Goal: Transaction & Acquisition: Purchase product/service

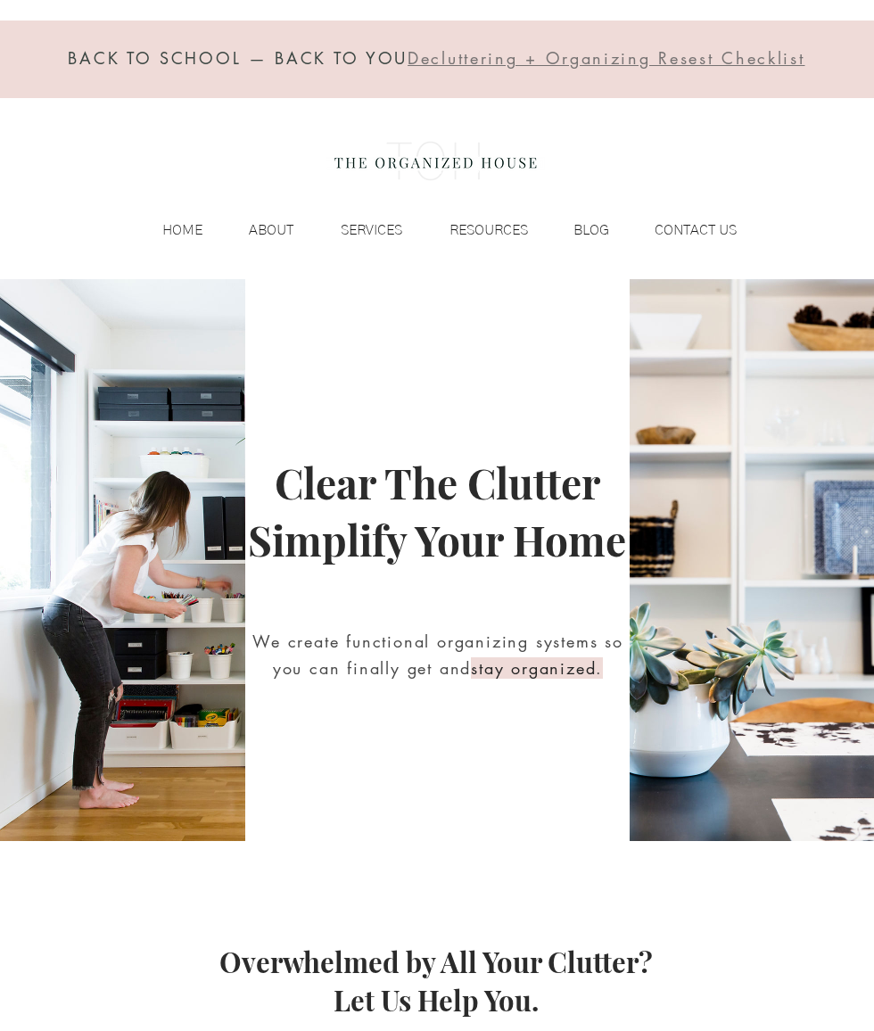
click at [597, 219] on p "BLOG" at bounding box center [592, 230] width 54 height 27
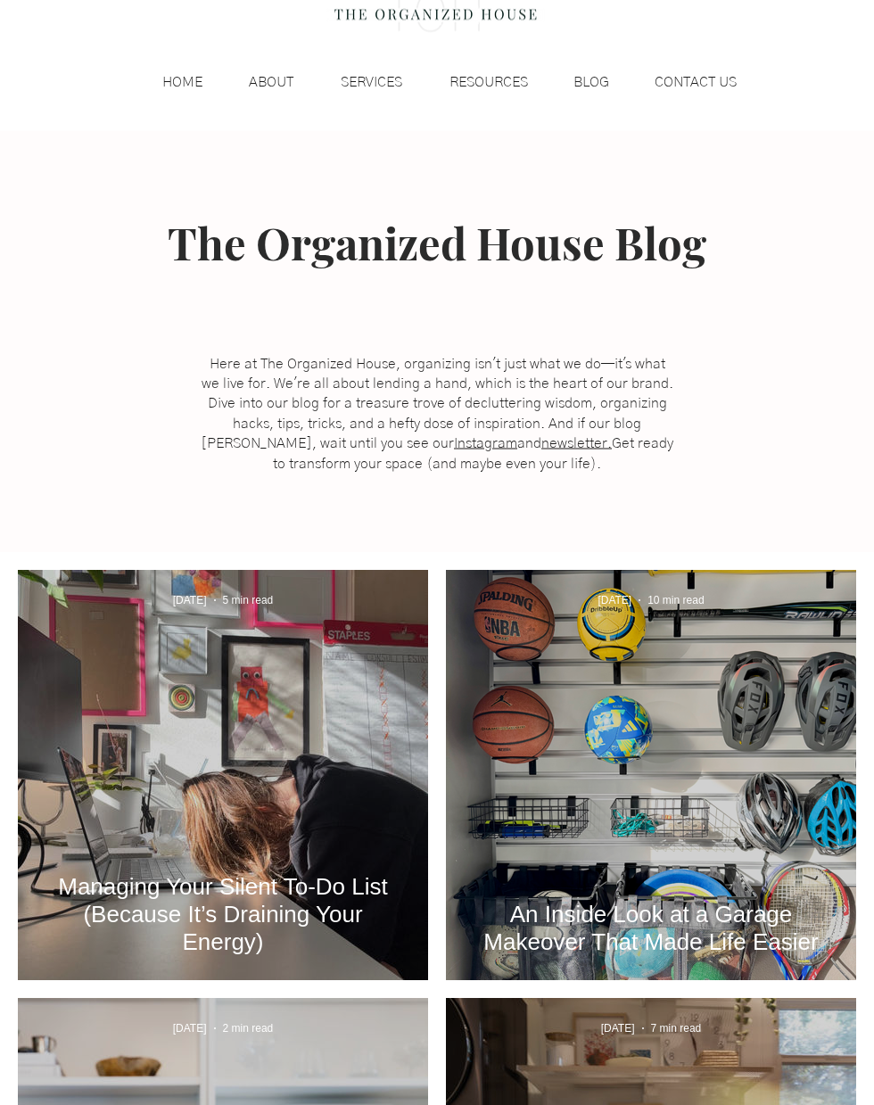
scroll to position [149, 0]
click at [651, 742] on div "An Inside Look at a Garage Makeover That Made Life Easier" at bounding box center [651, 795] width 362 height 326
click at [651, 913] on h2 "An Inside Look at a Garage Makeover That Made Life Easier" at bounding box center [651, 928] width 357 height 55
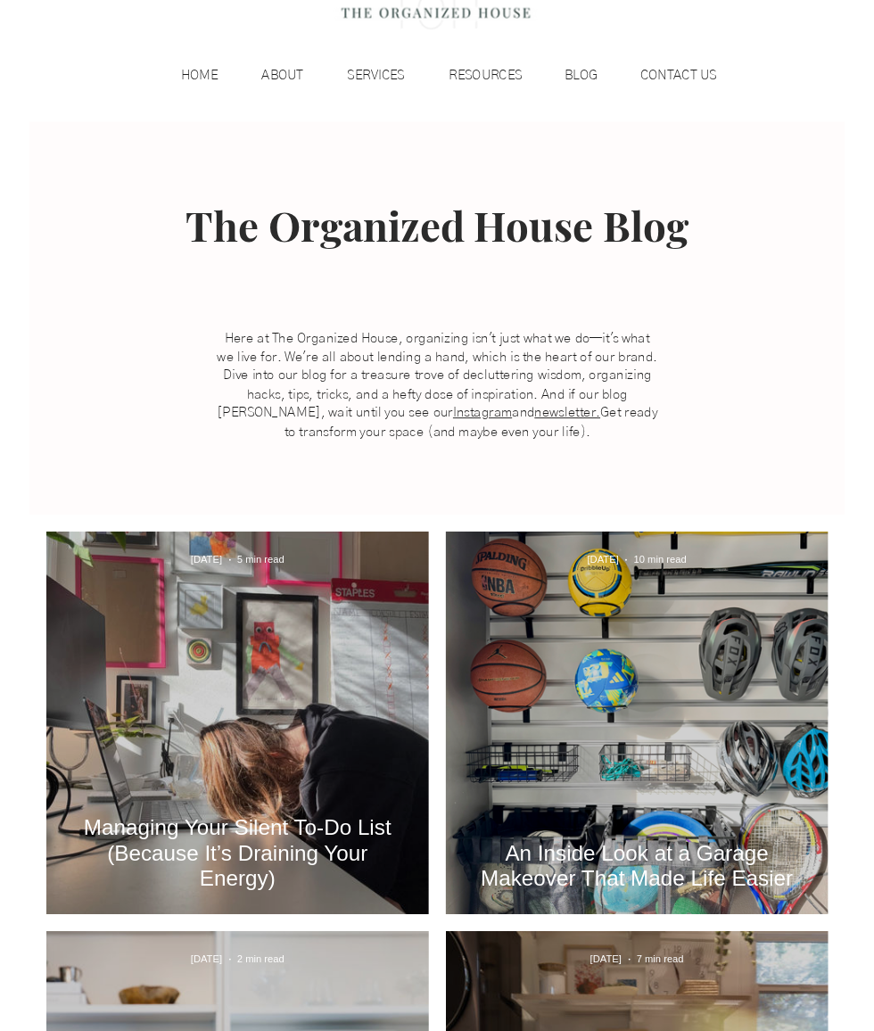
scroll to position [0, 0]
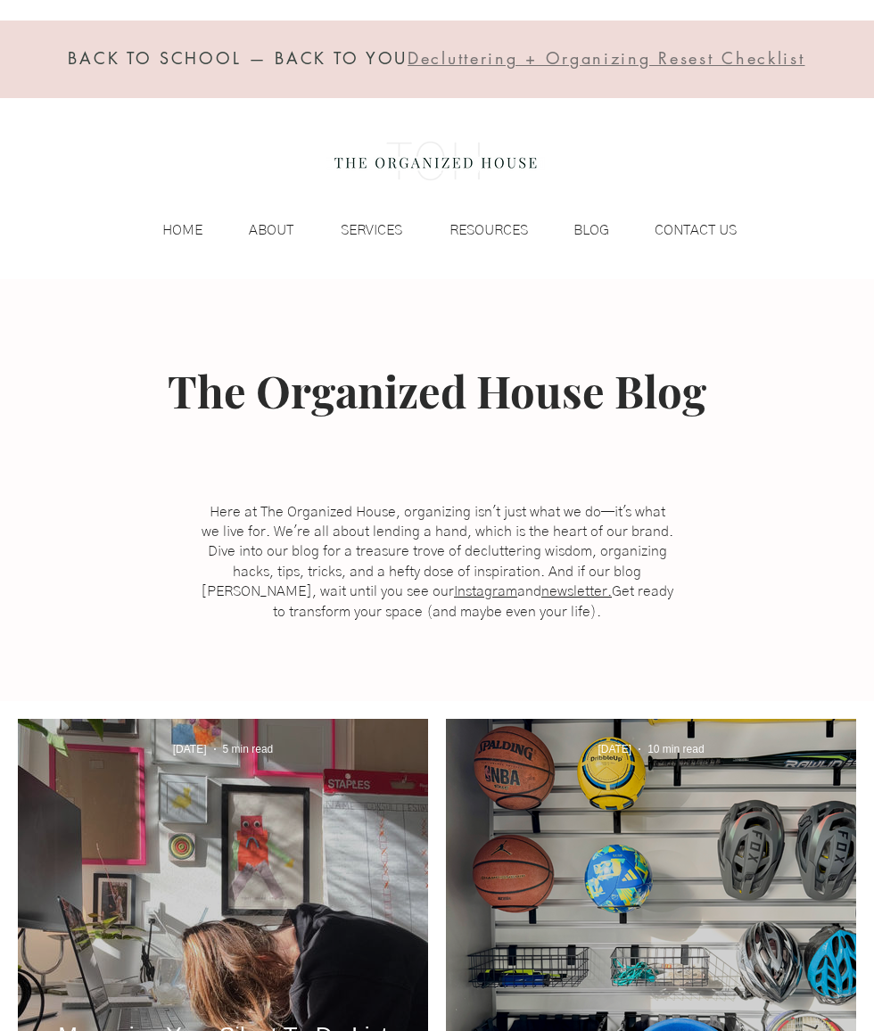
click at [508, 217] on p "RESOURCES" at bounding box center [489, 230] width 96 height 27
click at [497, 233] on p "RESOURCES" at bounding box center [489, 230] width 96 height 27
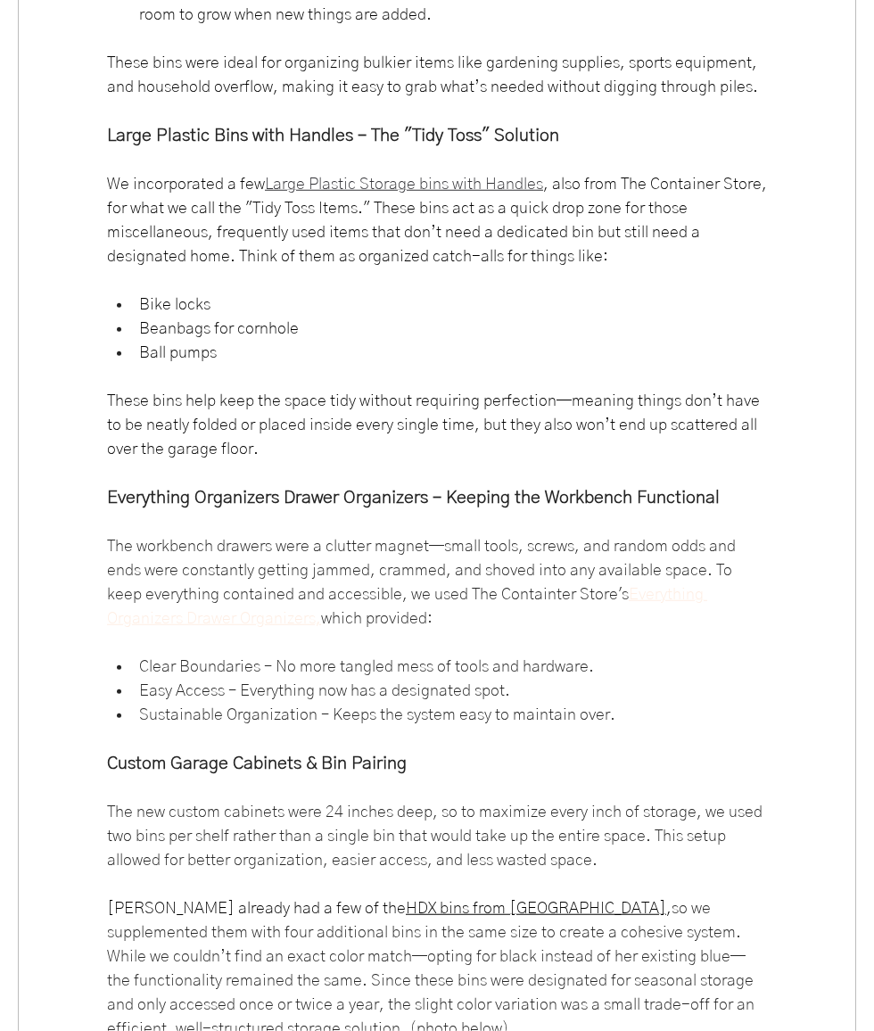
scroll to position [8631, 0]
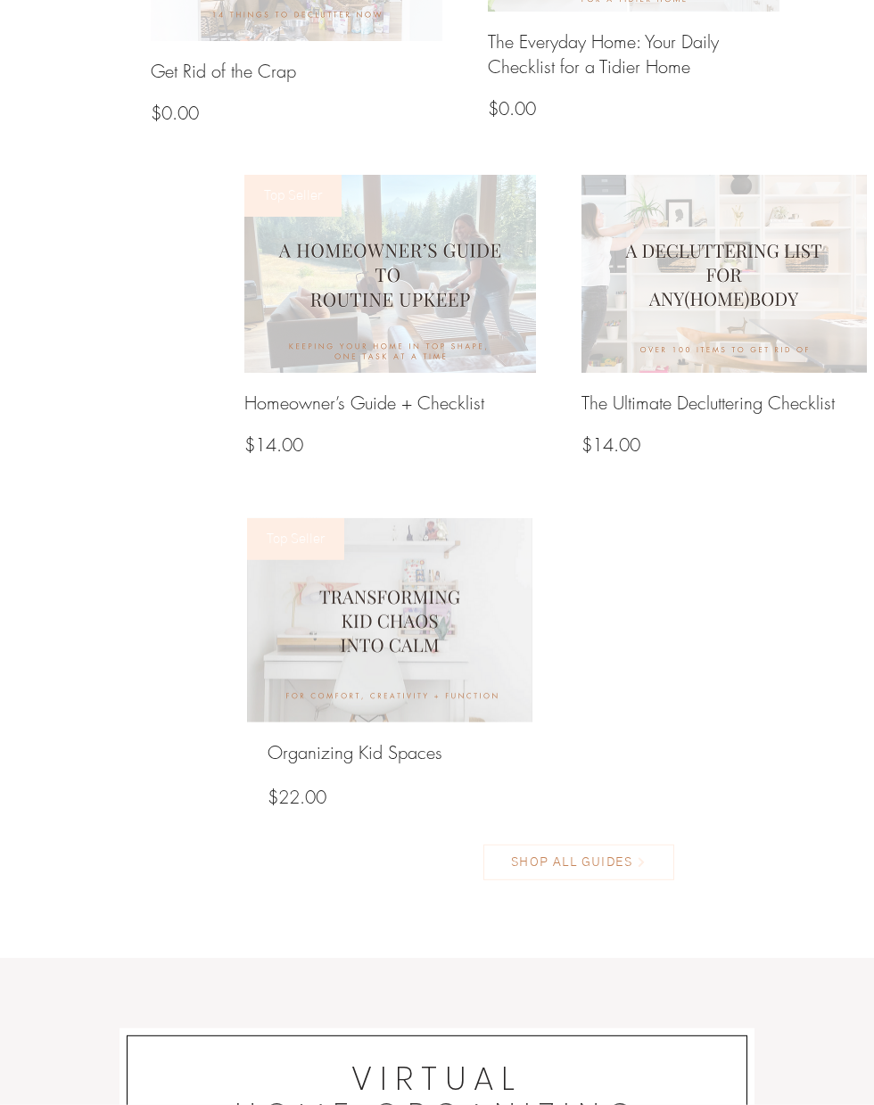
scroll to position [1620, 0]
click at [625, 863] on span "SHOP ALL GUIDES" at bounding box center [571, 862] width 121 height 16
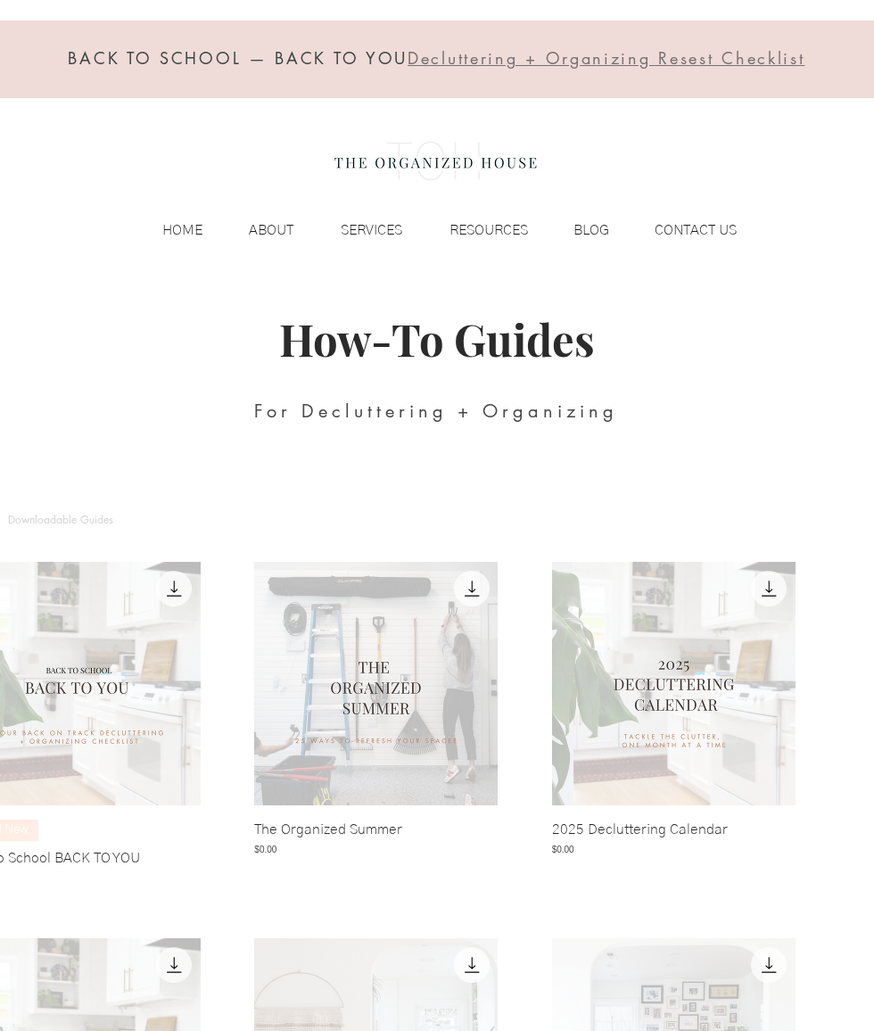
click at [742, 706] on img "2025 Decluttering Calendar gallery" at bounding box center [674, 684] width 244 height 244
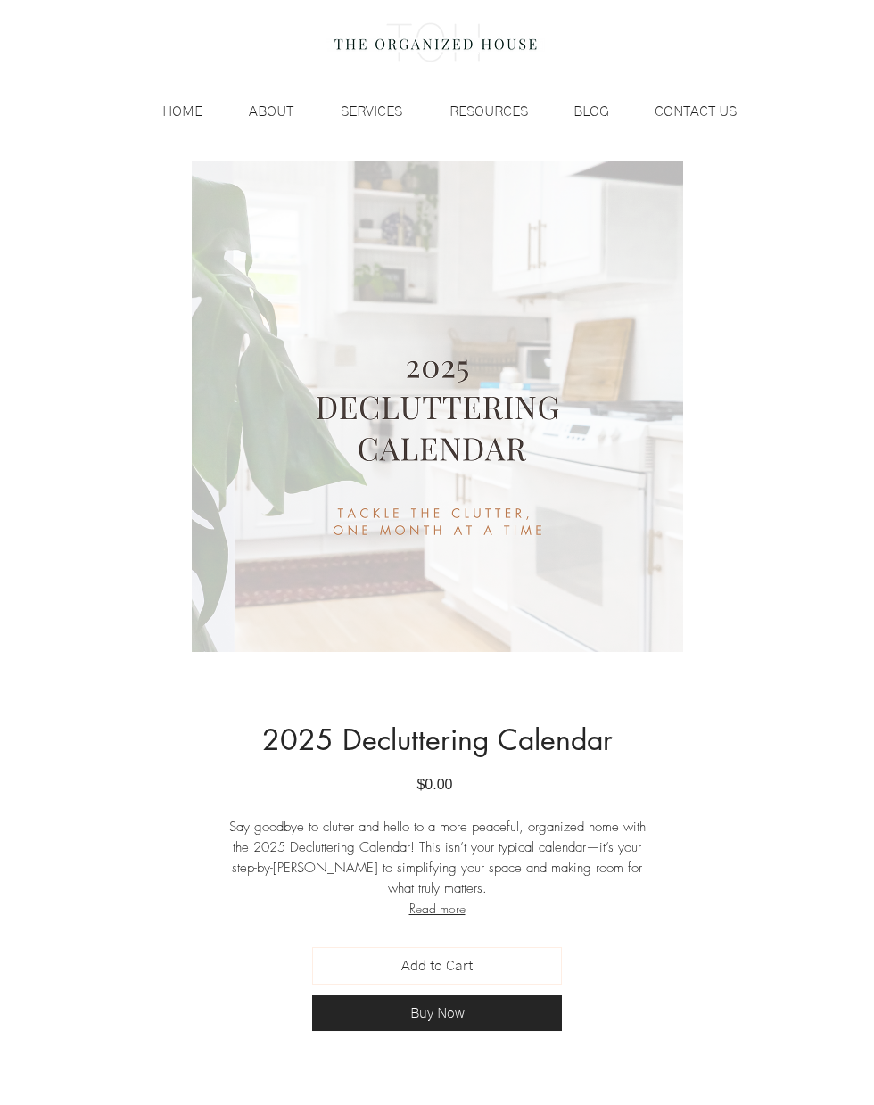
scroll to position [119, 0]
click at [459, 906] on button "Read more" at bounding box center [437, 909] width 428 height 20
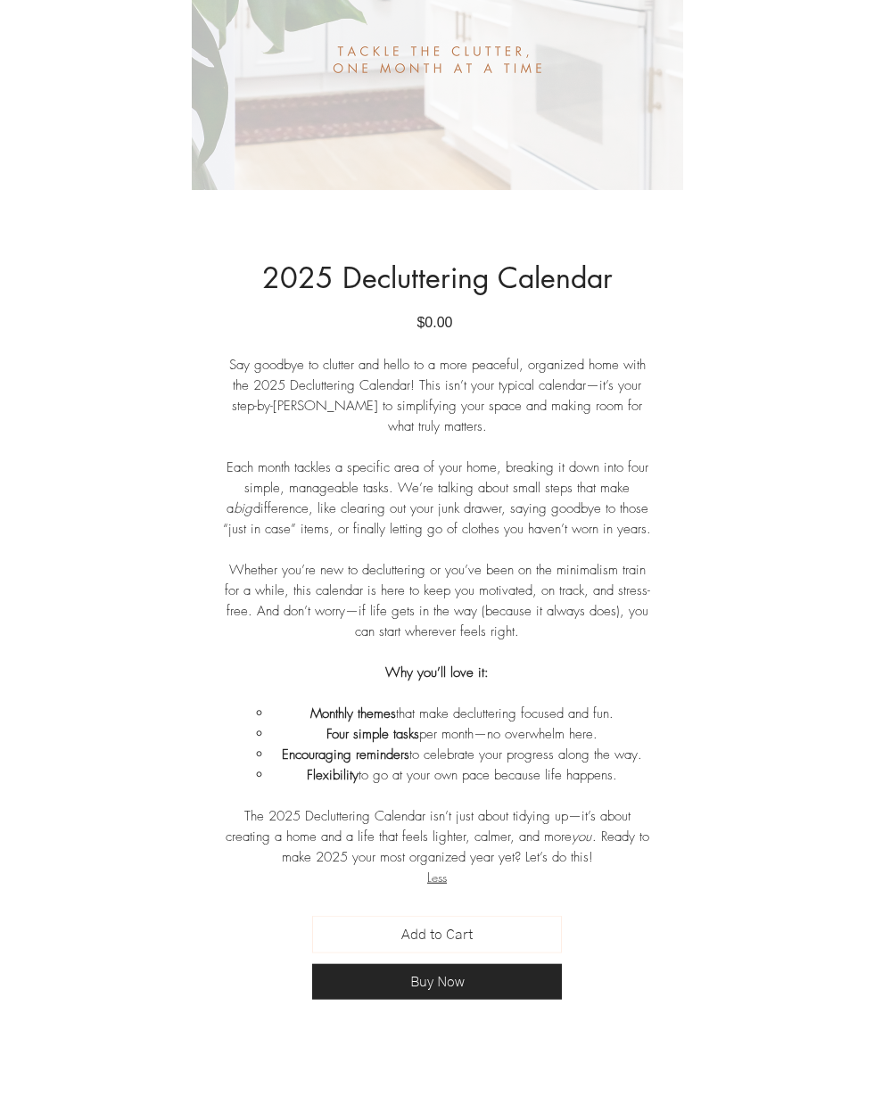
scroll to position [582, 0]
click at [482, 975] on button "Buy Now" at bounding box center [437, 981] width 250 height 36
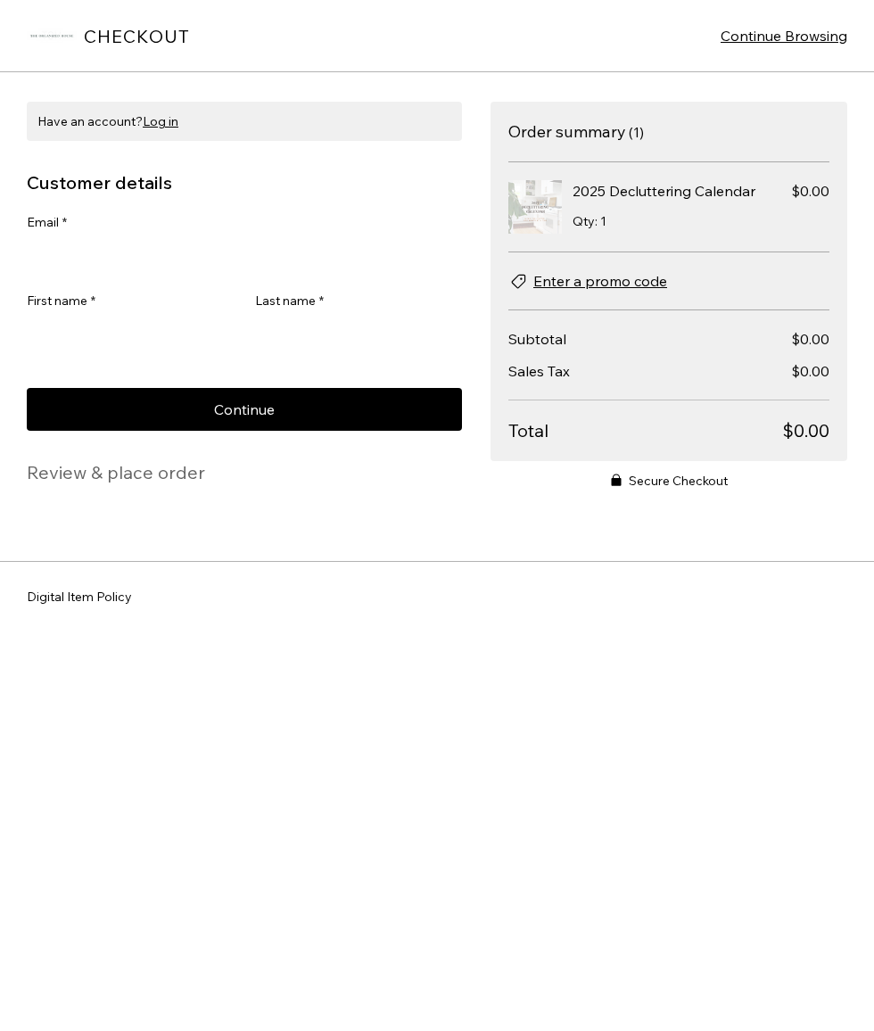
click at [142, 25] on h1 "CHECKOUT" at bounding box center [137, 36] width 106 height 22
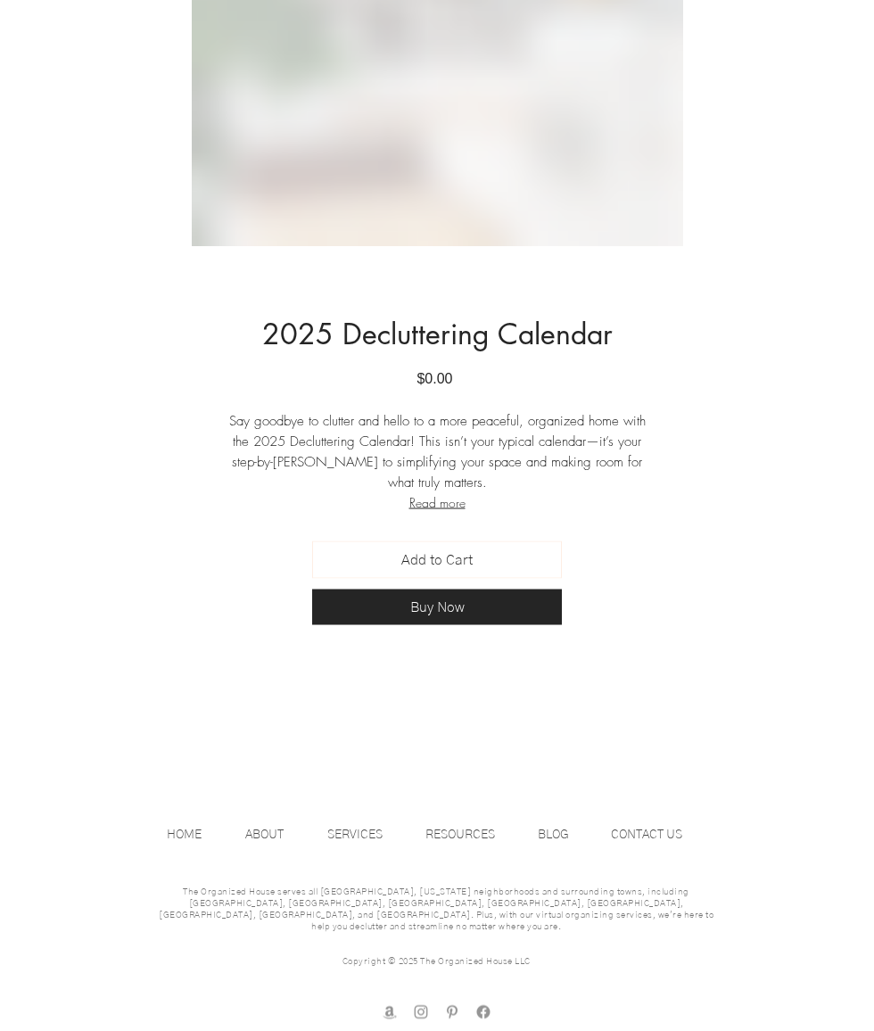
scroll to position [525, 0]
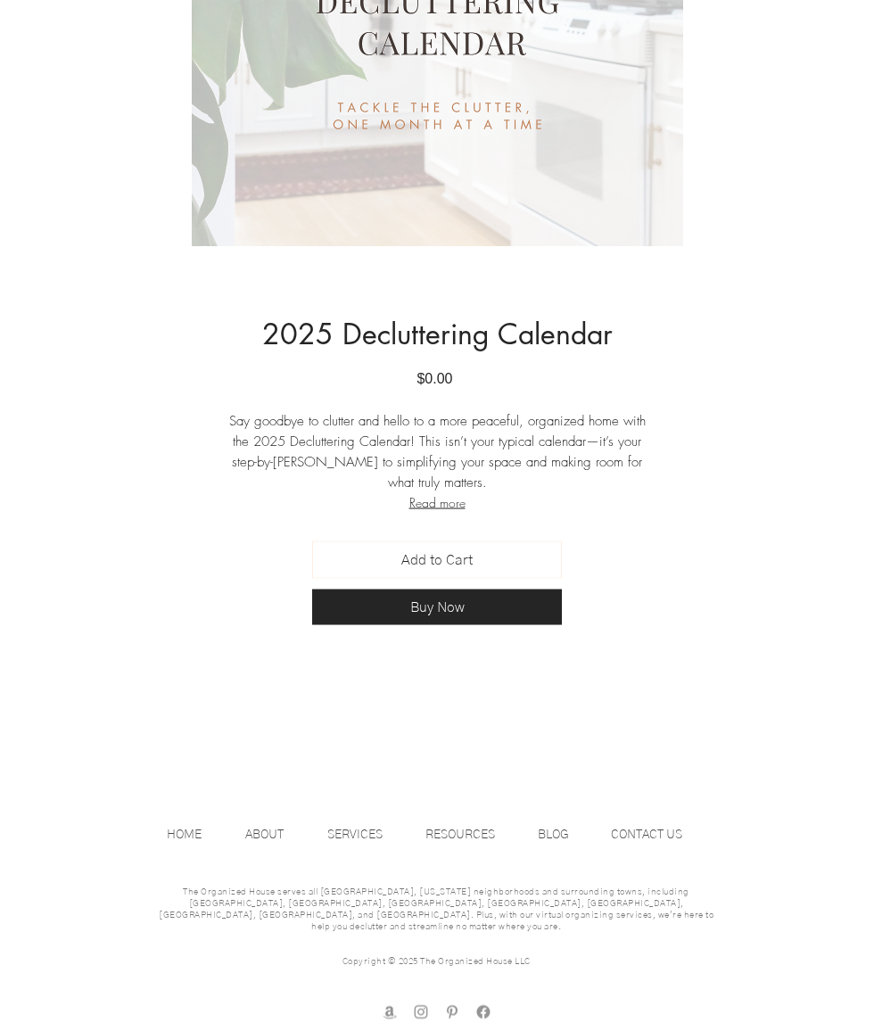
click at [265, 826] on p "ABOUT" at bounding box center [264, 835] width 56 height 27
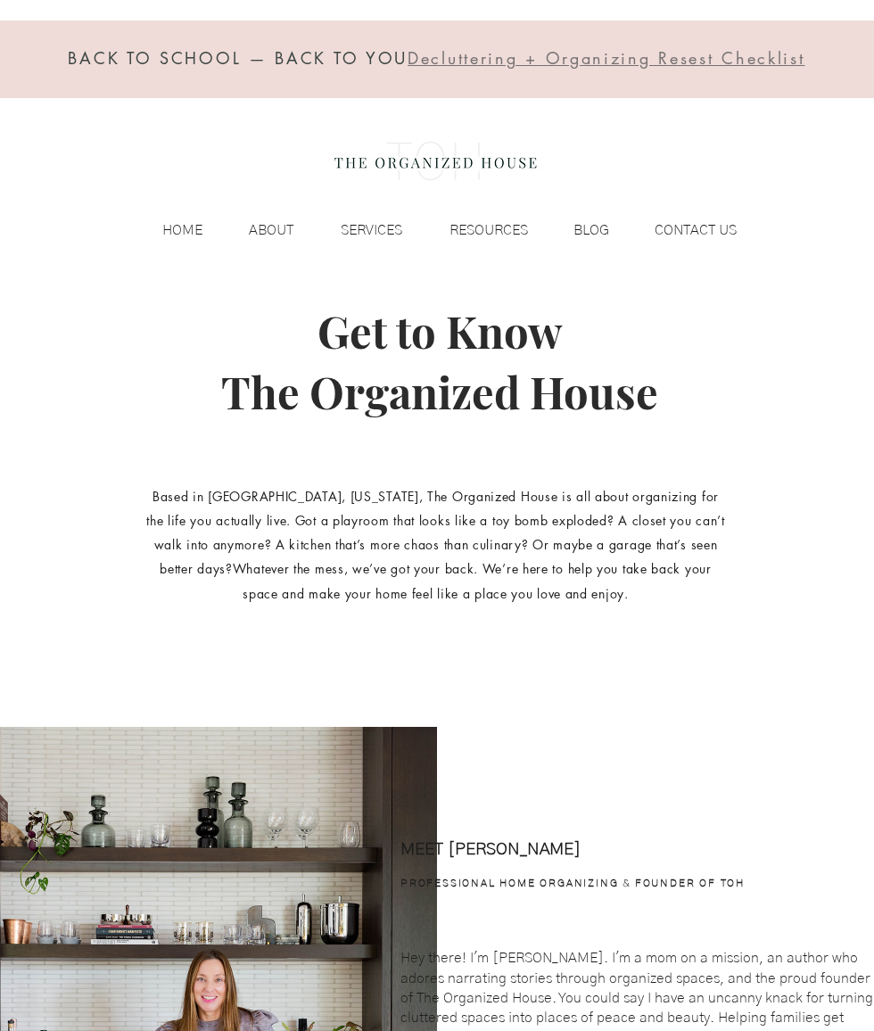
click at [501, 222] on p "RESOURCES" at bounding box center [489, 230] width 96 height 27
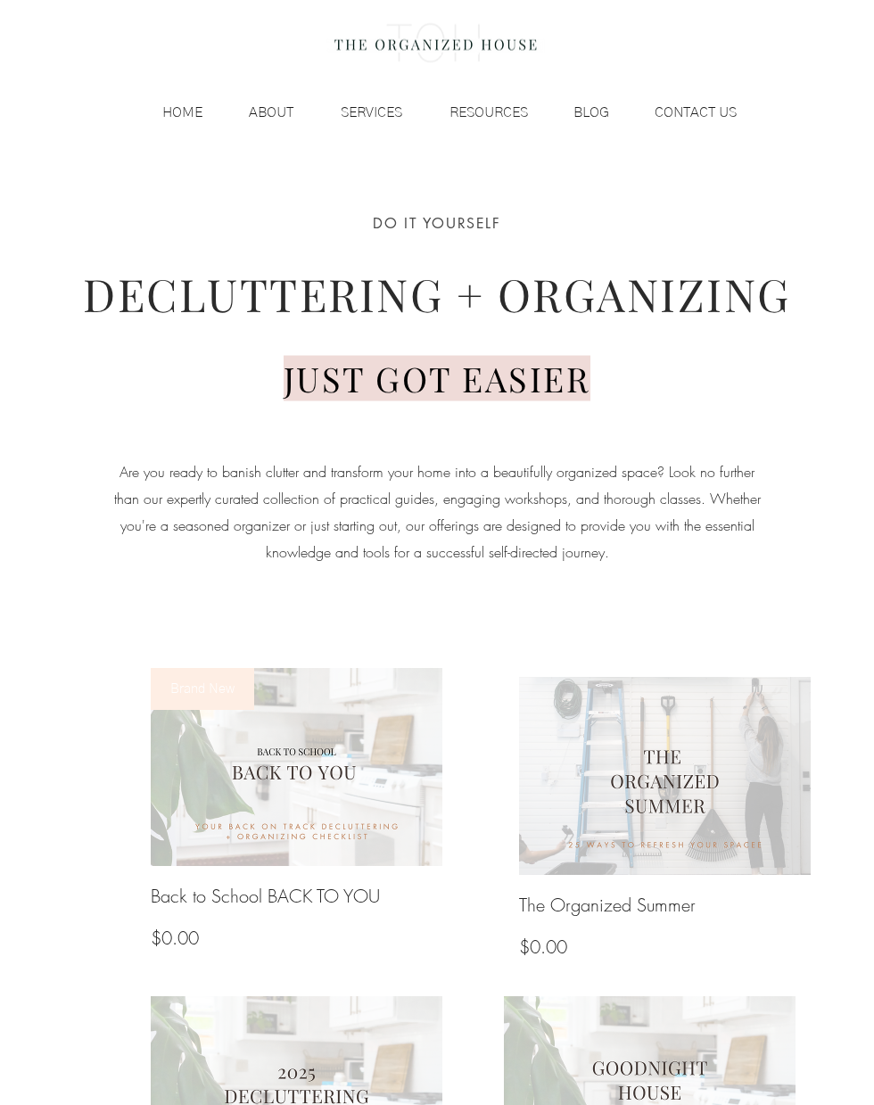
scroll to position [120, 0]
click at [373, 795] on img at bounding box center [297, 765] width 292 height 198
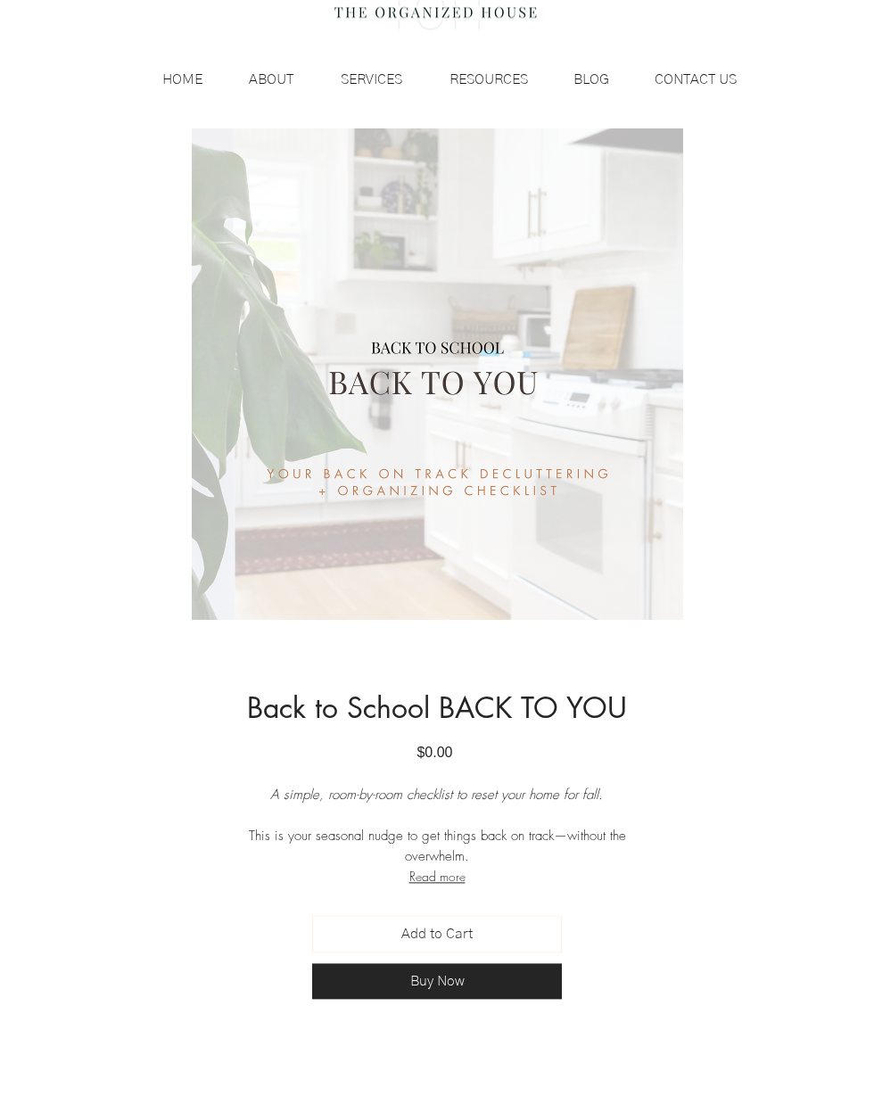
scroll to position [161, 0]
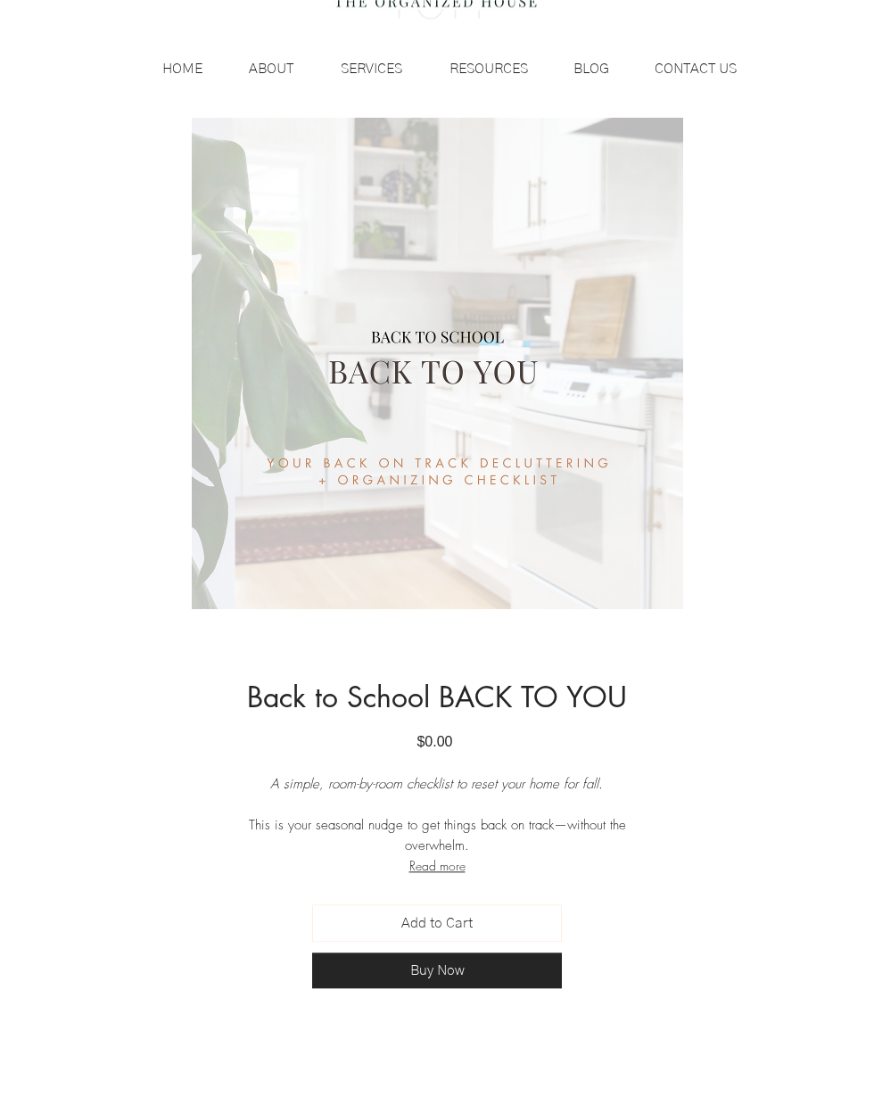
click at [459, 865] on button "Read more" at bounding box center [437, 866] width 428 height 20
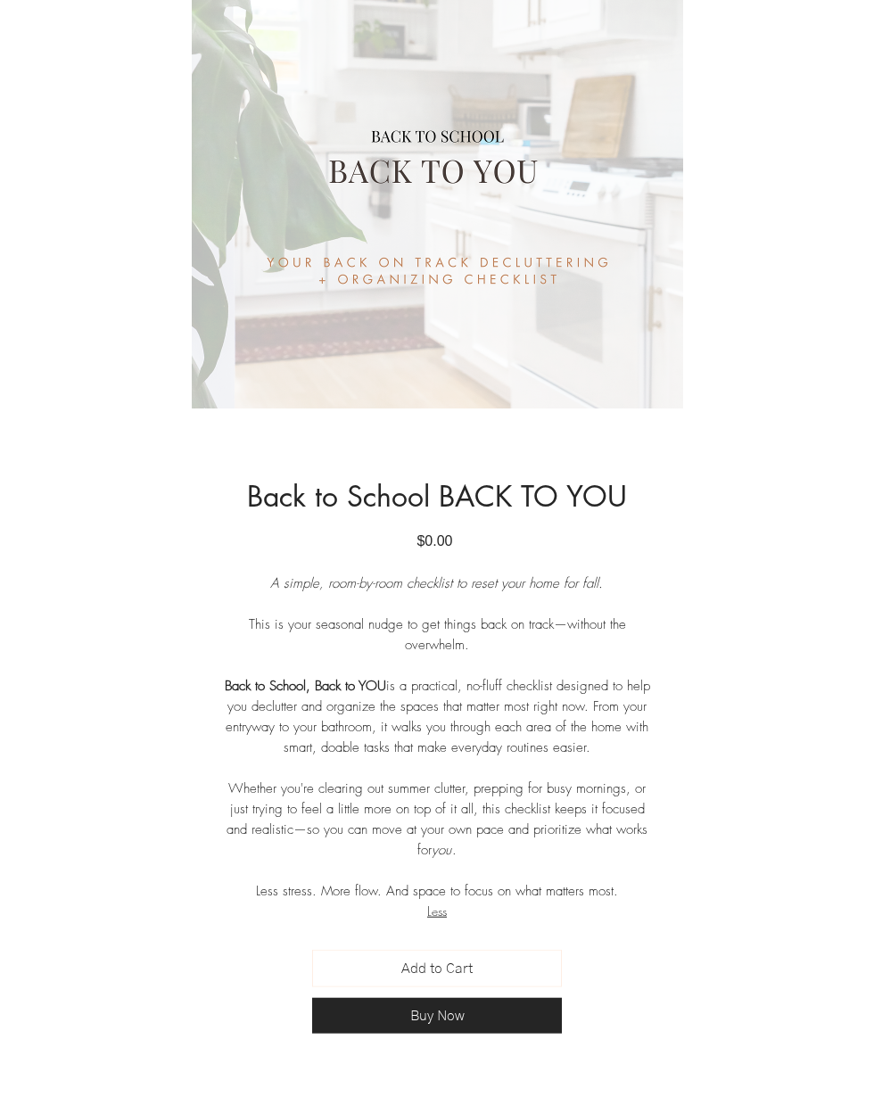
scroll to position [363, 0]
click at [461, 960] on span "Add to Cart" at bounding box center [436, 967] width 71 height 21
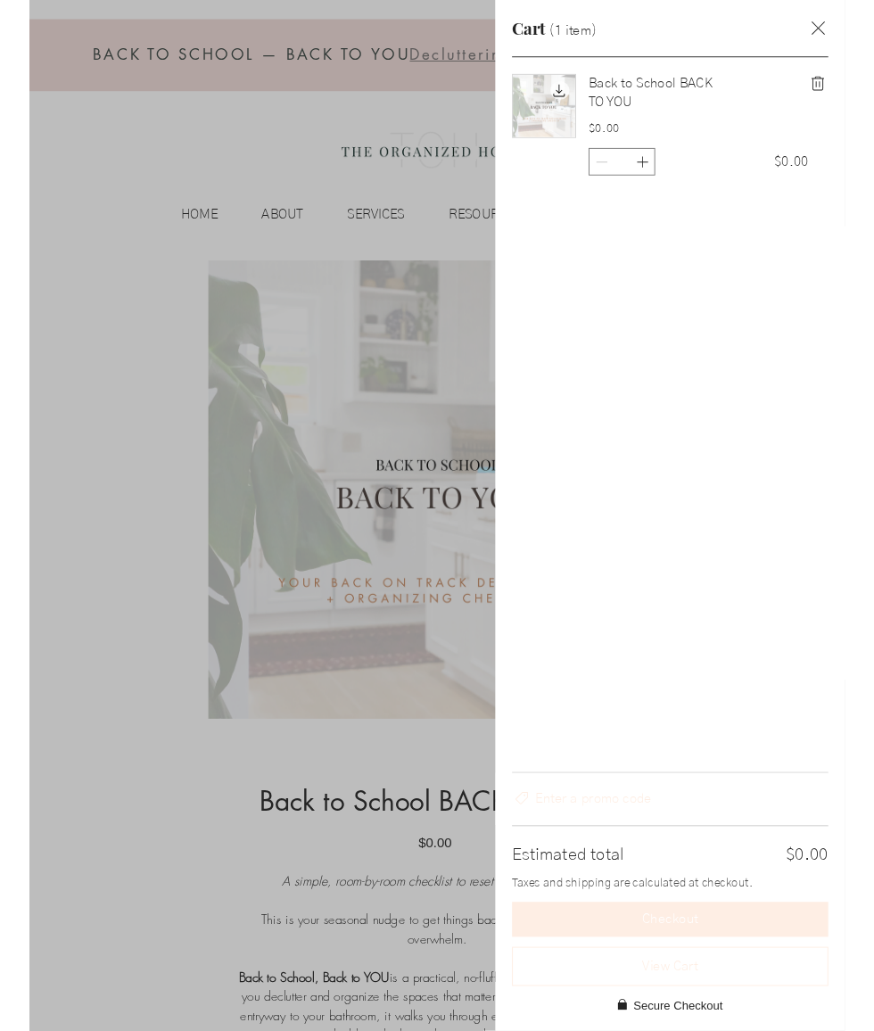
scroll to position [0, 0]
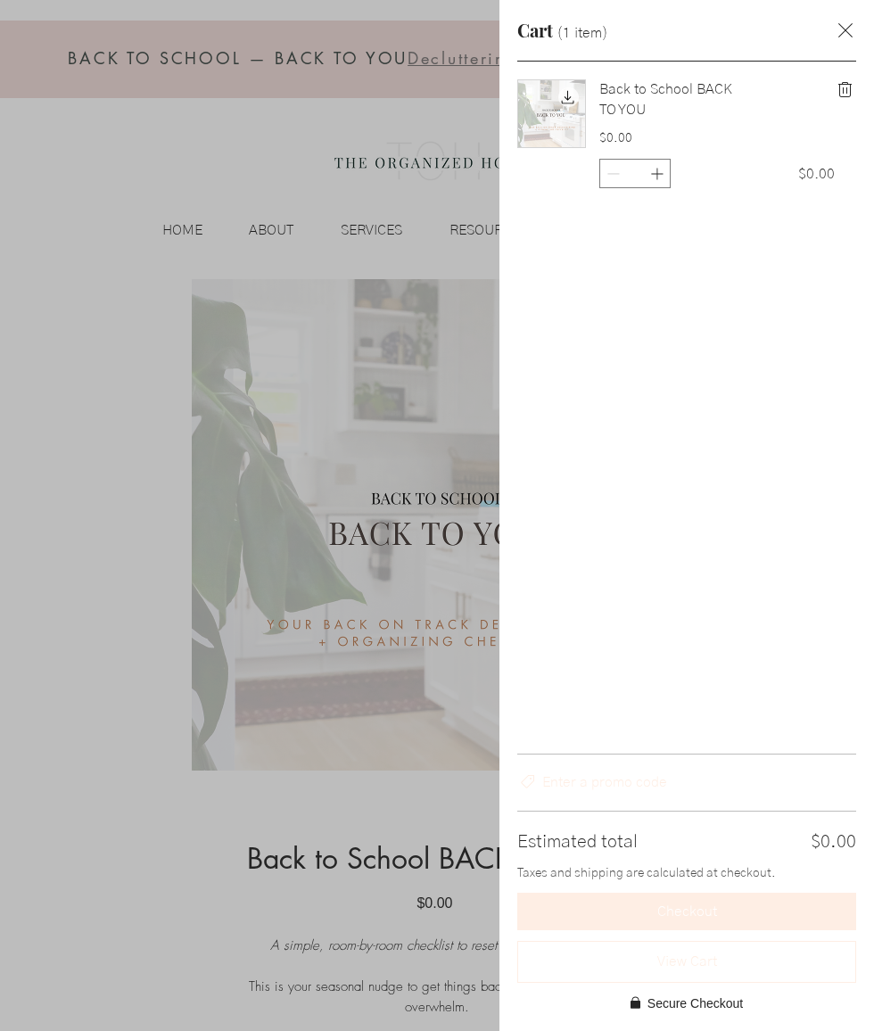
click at [690, 995] on span "Secure Checkout" at bounding box center [695, 1004] width 95 height 20
click at [845, 30] on icon "Close cart" at bounding box center [845, 30] width 14 height 14
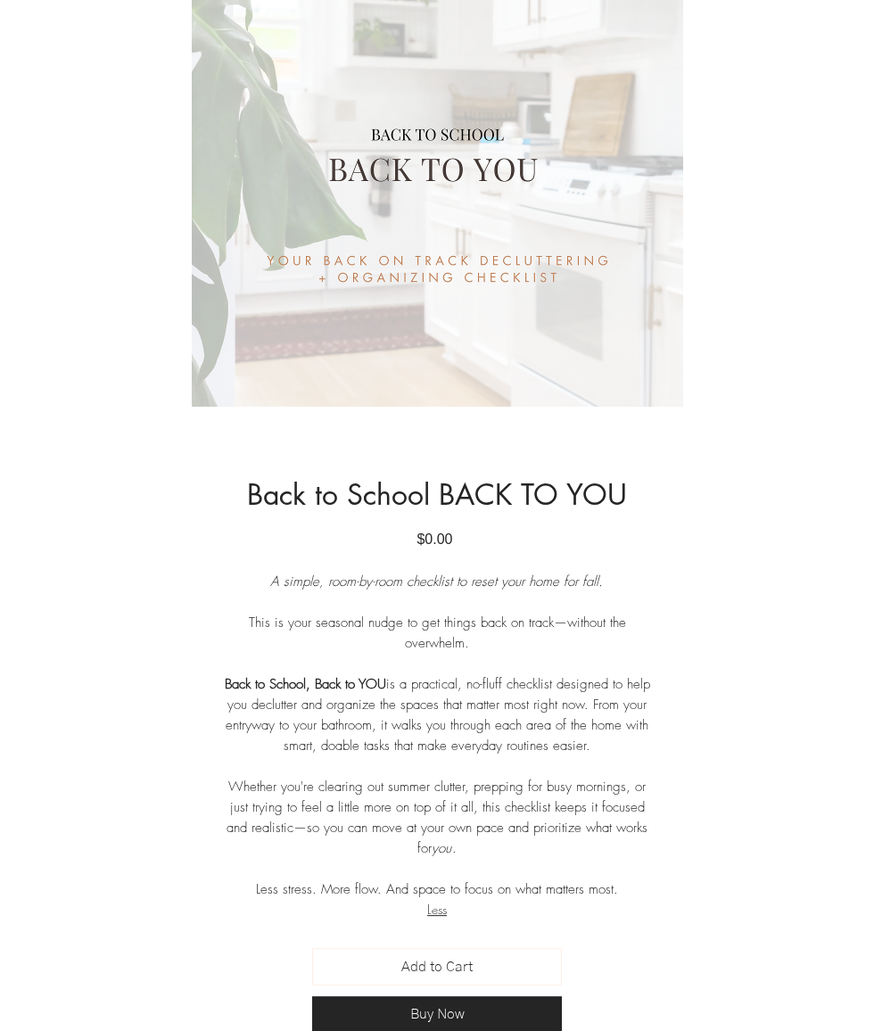
click at [483, 1005] on button "Buy Now" at bounding box center [437, 1014] width 250 height 36
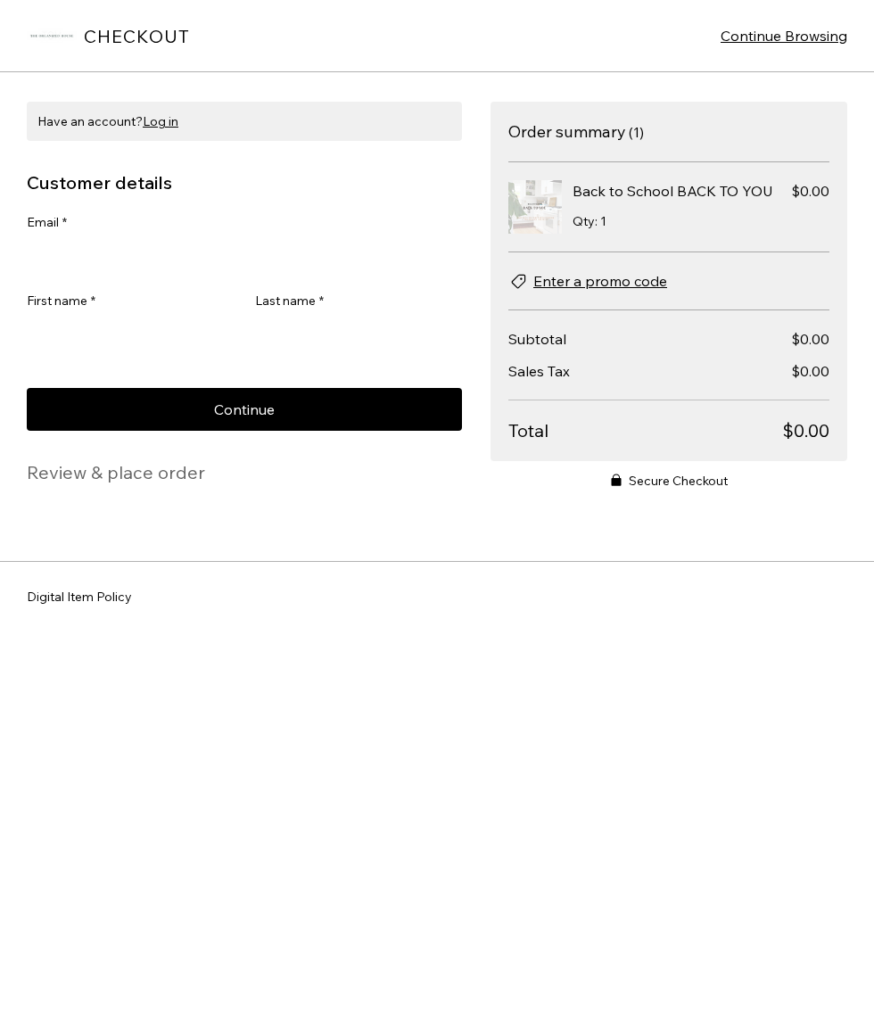
click at [157, 483] on h2 "Review & place order" at bounding box center [116, 472] width 178 height 22
click at [85, 117] on span "Have an account? Log in" at bounding box center [107, 121] width 141 height 16
click at [155, 124] on span "Log in" at bounding box center [161, 121] width 36 height 18
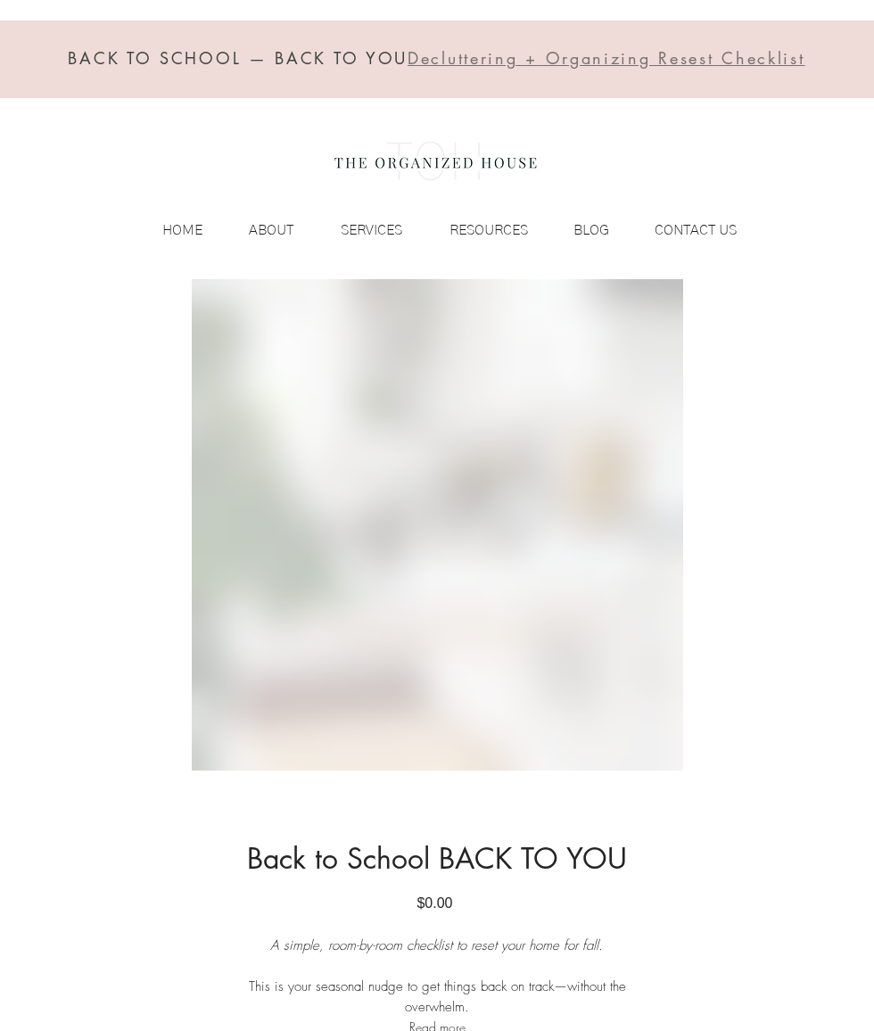
scroll to position [364, 0]
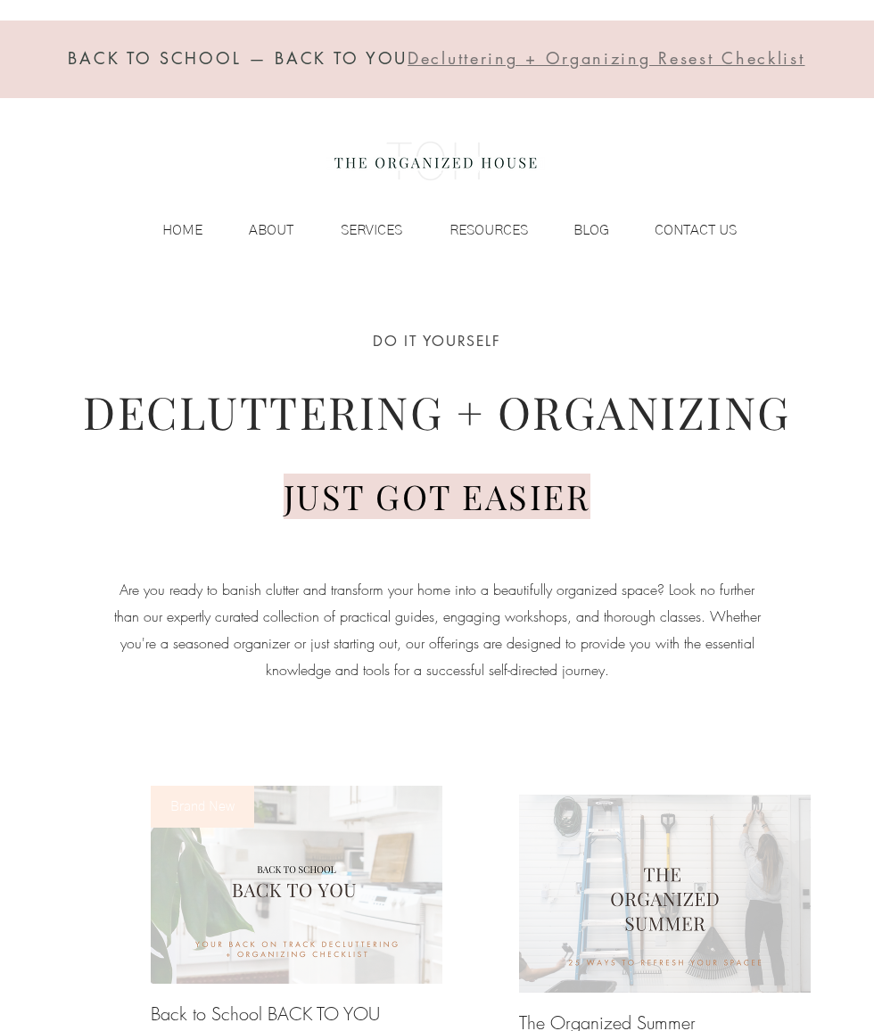
scroll to position [120, 0]
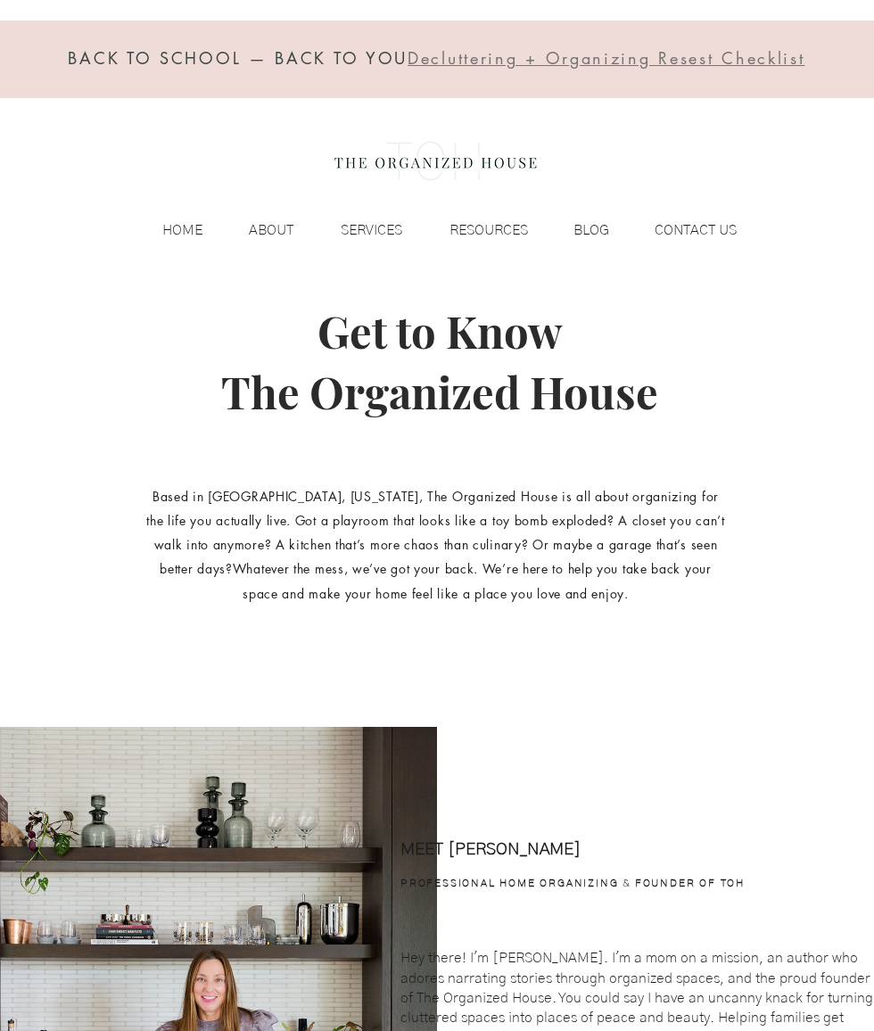
scroll to position [525, 0]
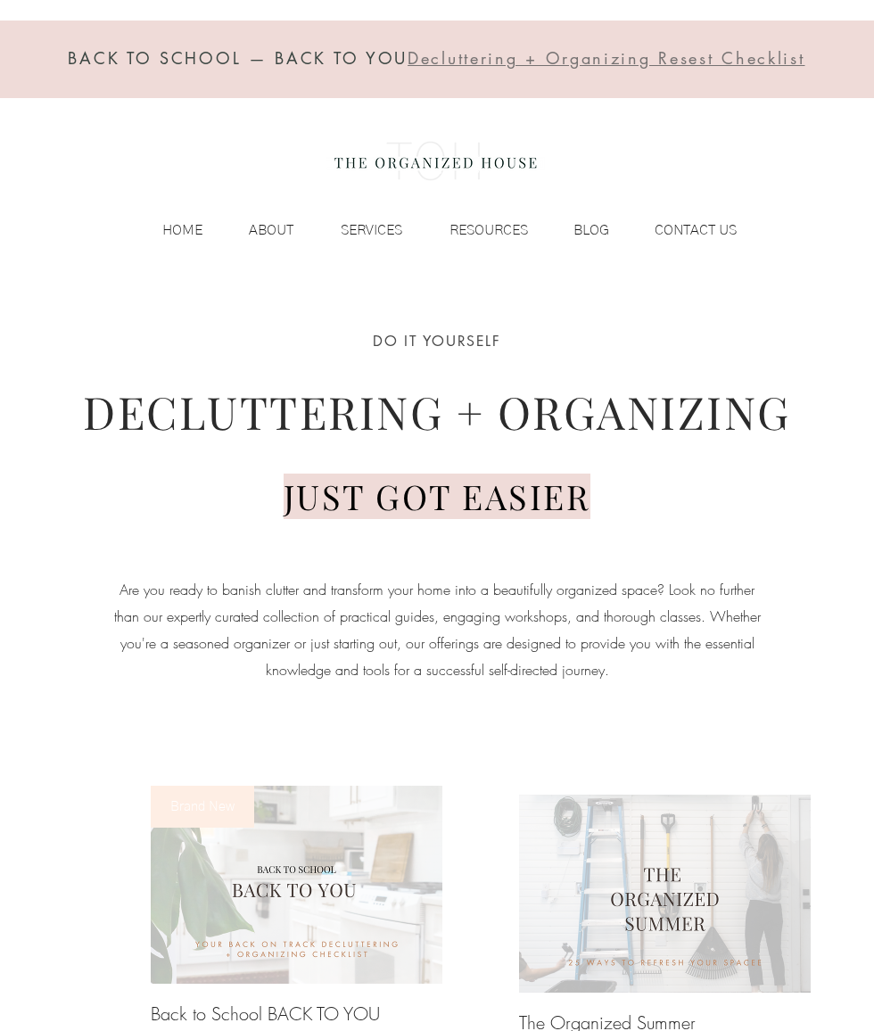
scroll to position [1621, 0]
